Goal: Check status

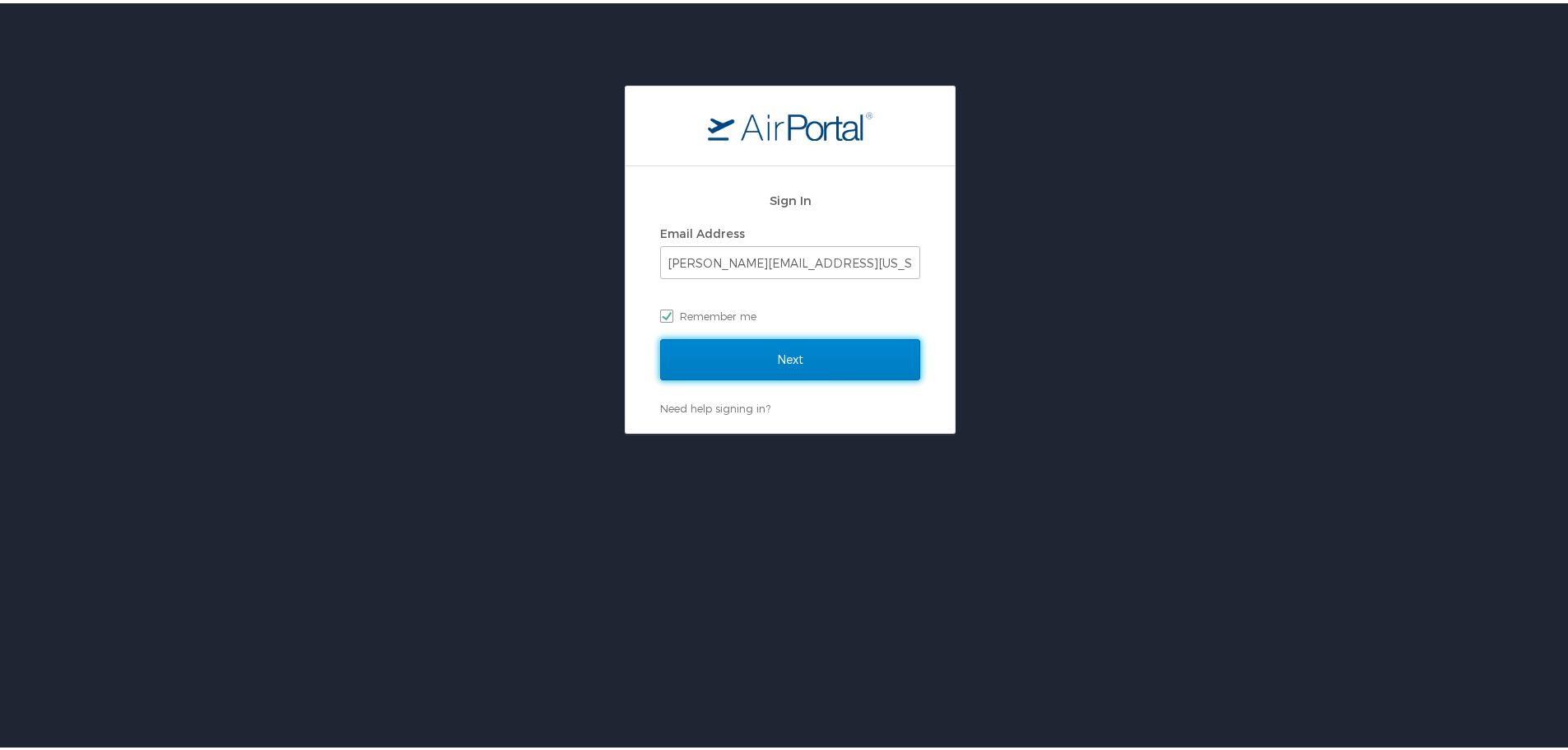
click at [837, 355] on input "Next" at bounding box center [790, 356] width 260 height 41
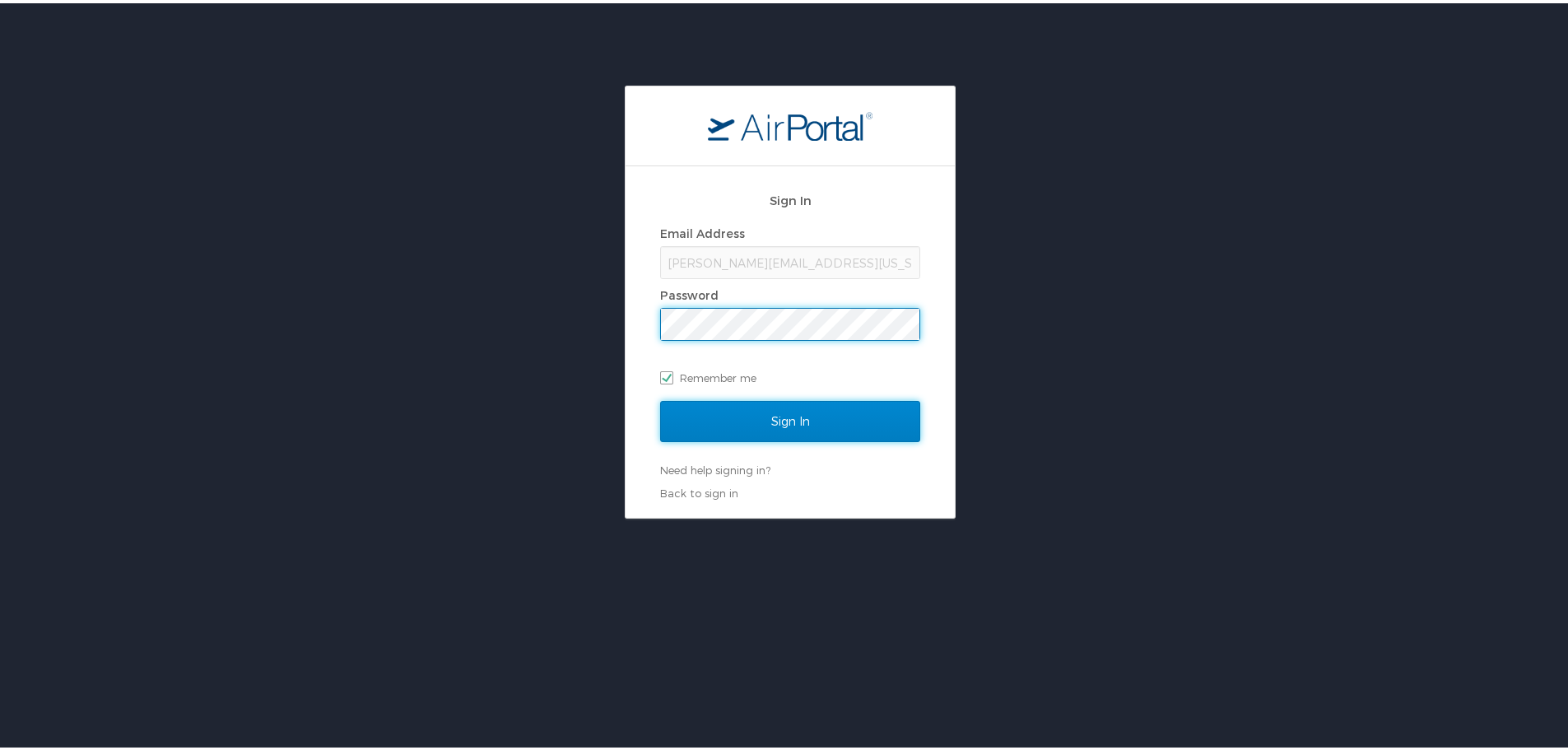
click at [801, 421] on input "Sign In" at bounding box center [790, 419] width 260 height 41
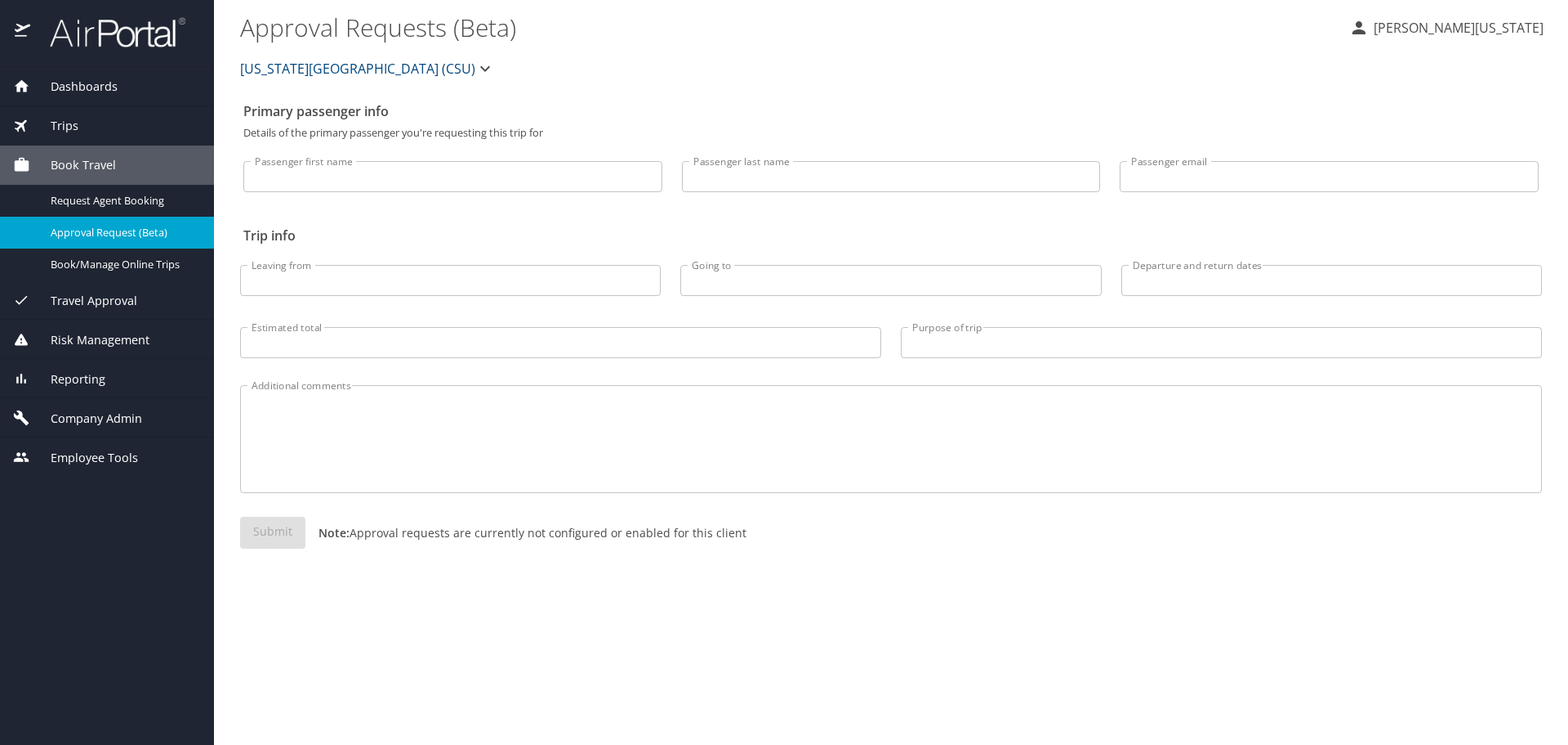
click at [84, 87] on span "Dashboards" at bounding box center [74, 86] width 87 height 18
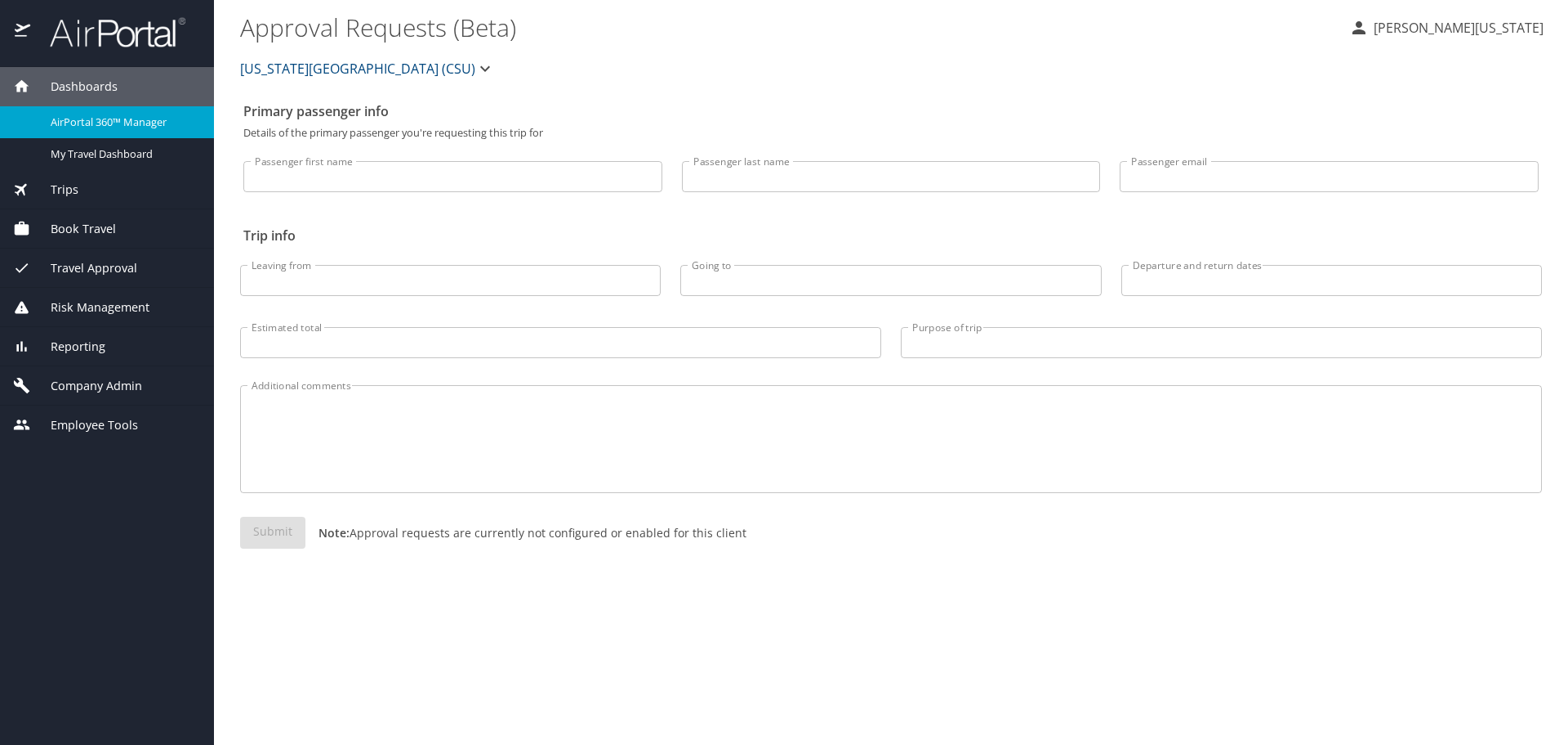
click at [86, 126] on span "AirPortal 360™ Manager" at bounding box center [123, 122] width 144 height 16
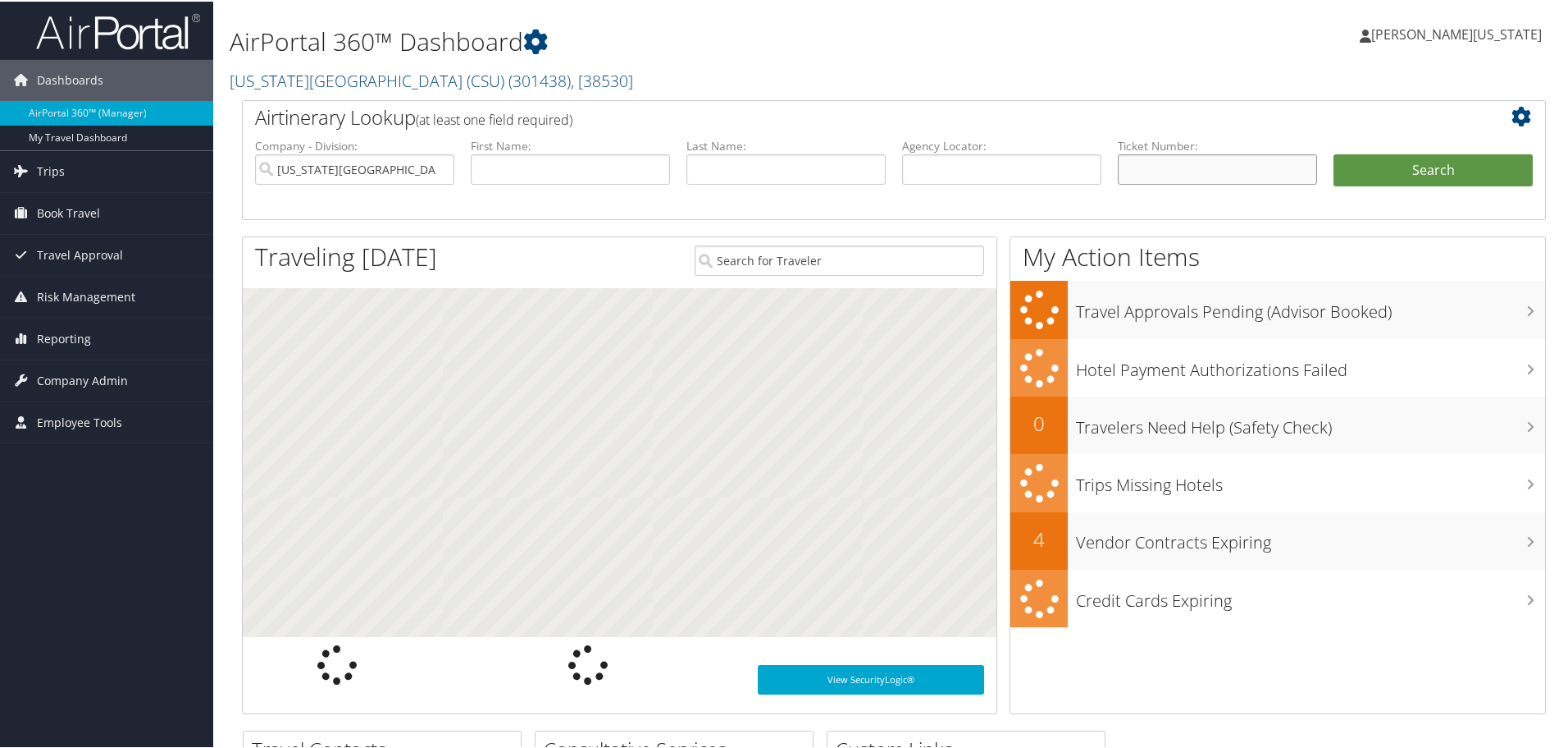
click at [1245, 173] on input "text" at bounding box center [1217, 168] width 199 height 31
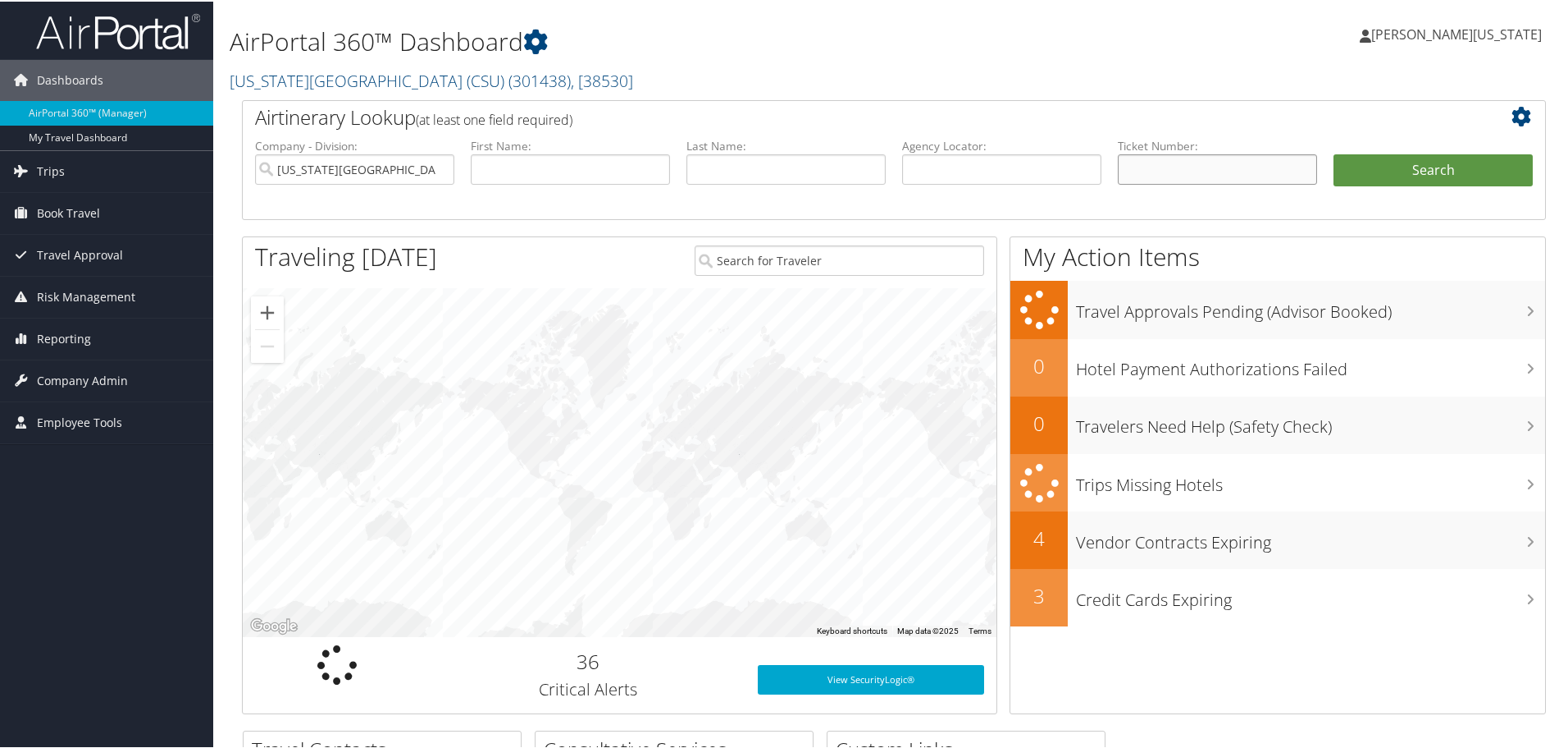
paste input "5267231542835"
type input "5267231542835"
click at [1333, 153] on button "Search" at bounding box center [1433, 169] width 199 height 33
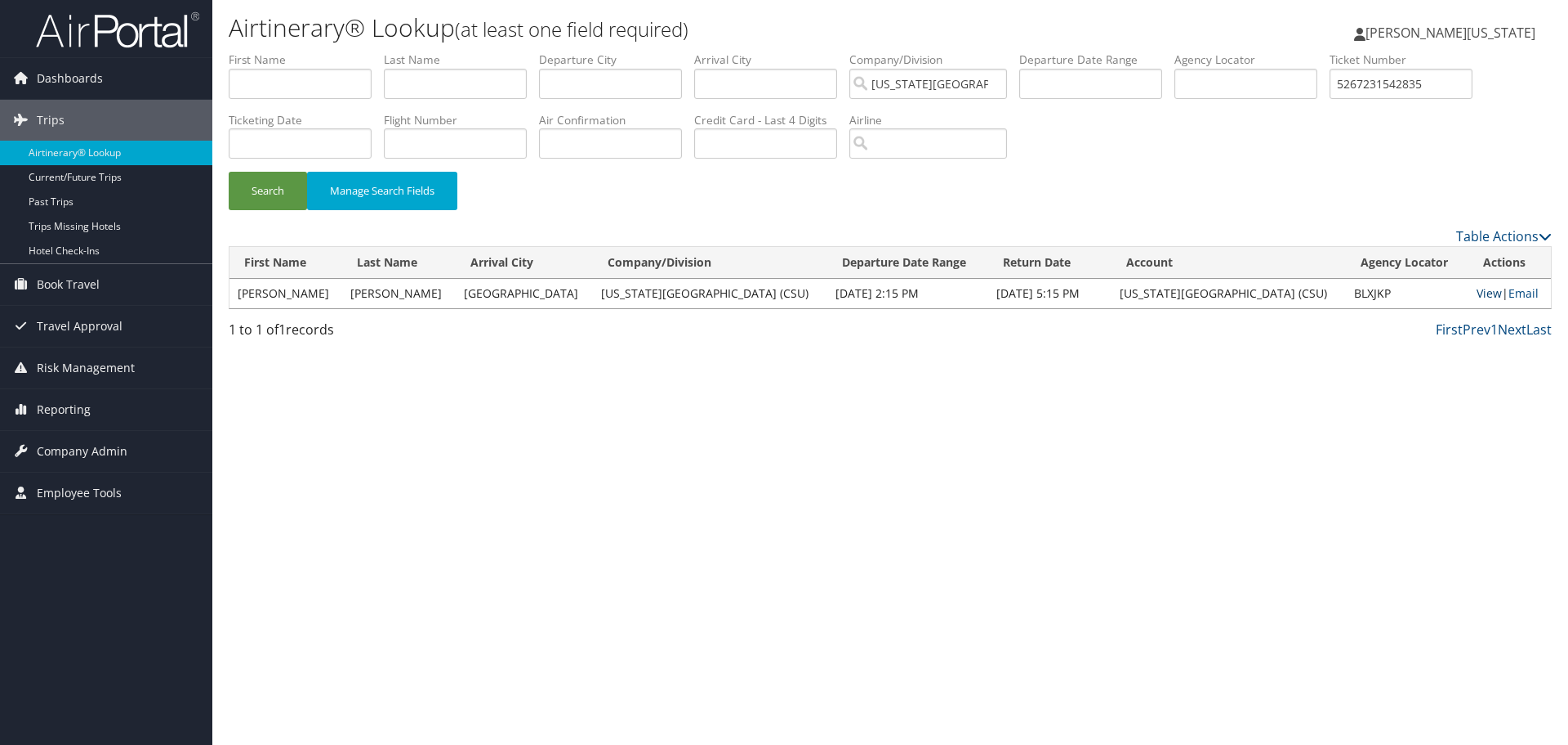
click at [1477, 291] on link "View" at bounding box center [1489, 293] width 26 height 16
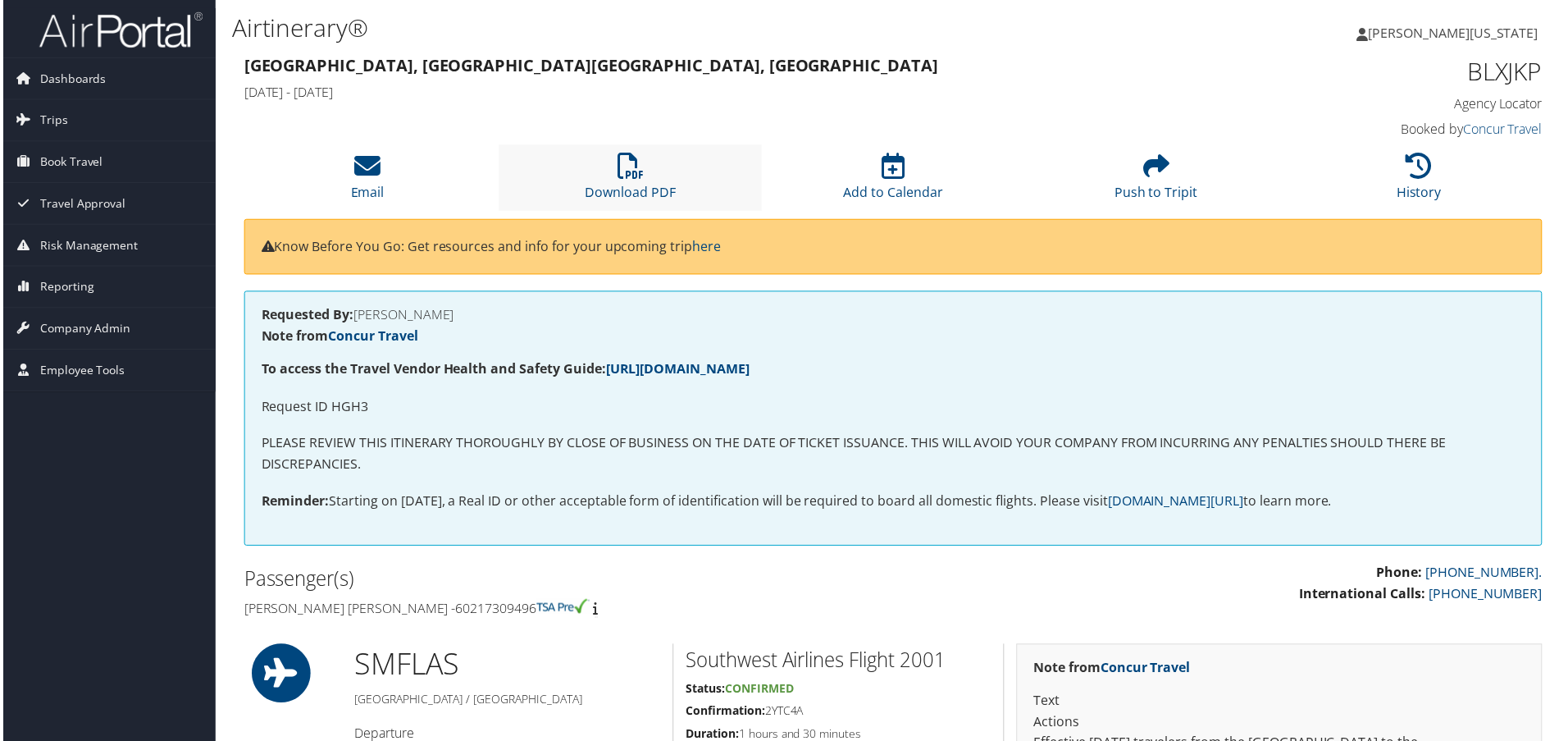
click at [641, 164] on li "Download PDF" at bounding box center [630, 178] width 264 height 66
